Goal: Transaction & Acquisition: Purchase product/service

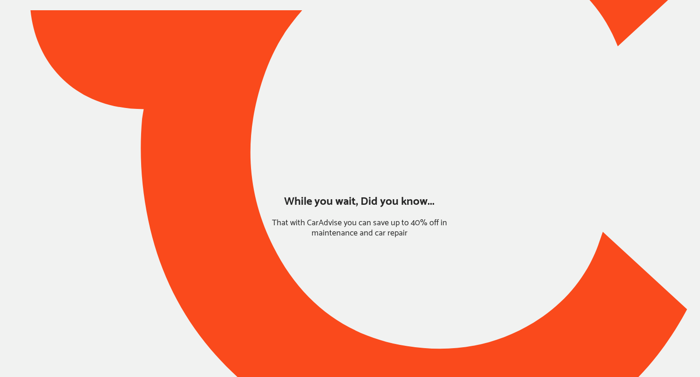
type input "*****"
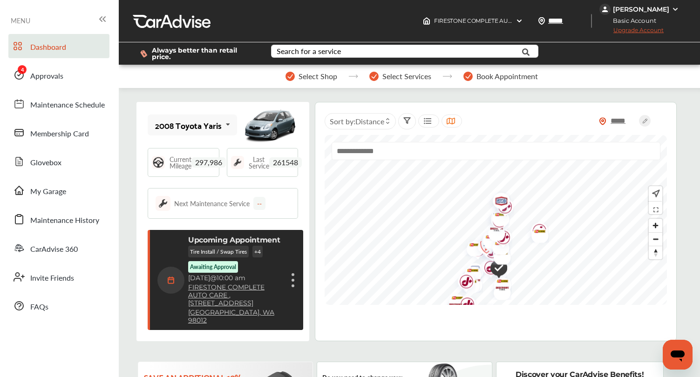
click at [635, 31] on span "Upgrade Account" at bounding box center [631, 33] width 64 height 12
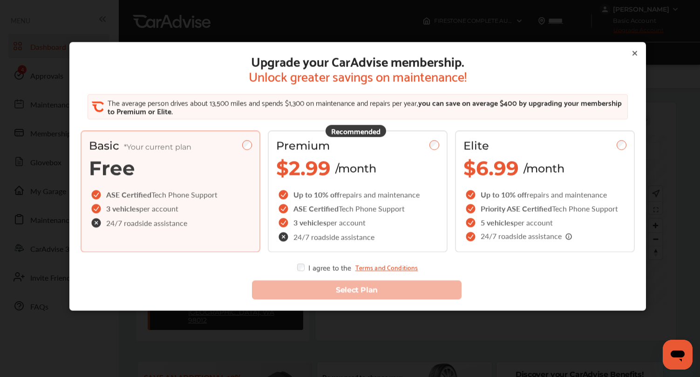
click at [635, 52] on icon at bounding box center [634, 52] width 7 height 7
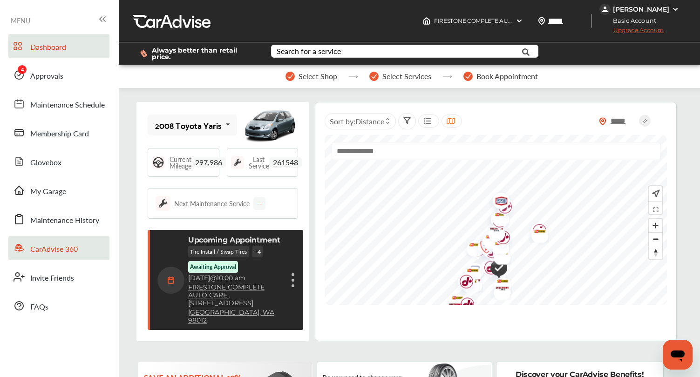
click at [53, 247] on span "CarAdvise 360" at bounding box center [53, 249] width 47 height 12
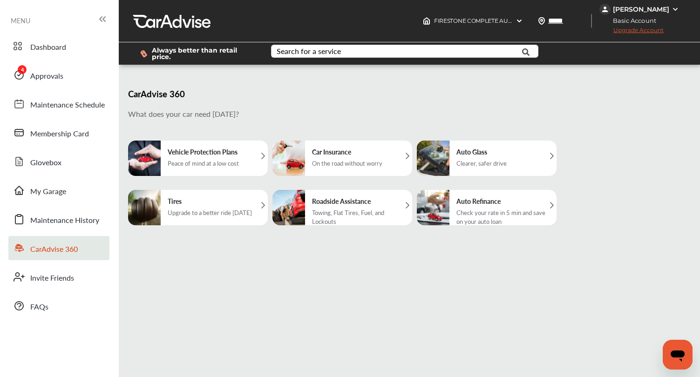
click at [233, 206] on div "Tires Upgrade to a better ride today" at bounding box center [210, 207] width 94 height 35
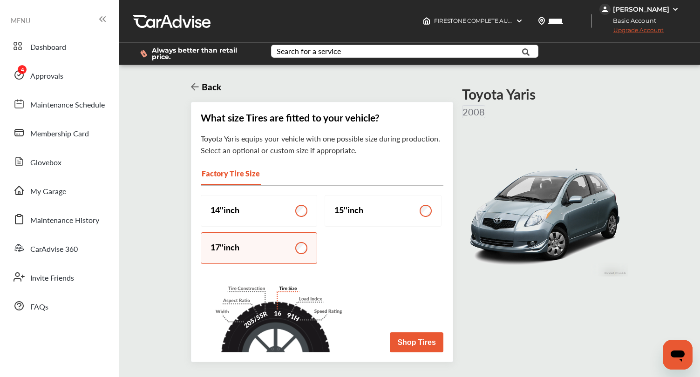
click at [416, 340] on button "Shop Tires" at bounding box center [416, 342] width 53 height 20
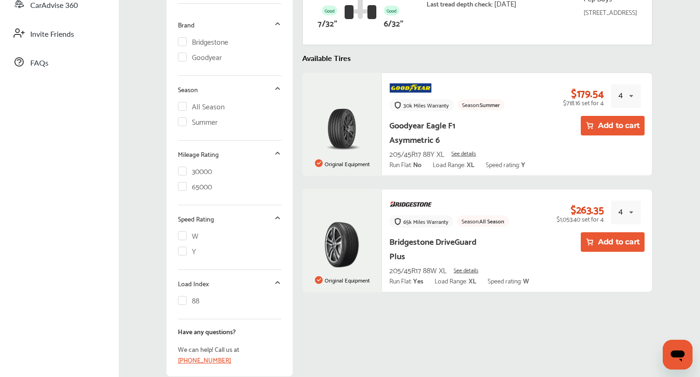
scroll to position [245, 0]
